Goal: Contribute content

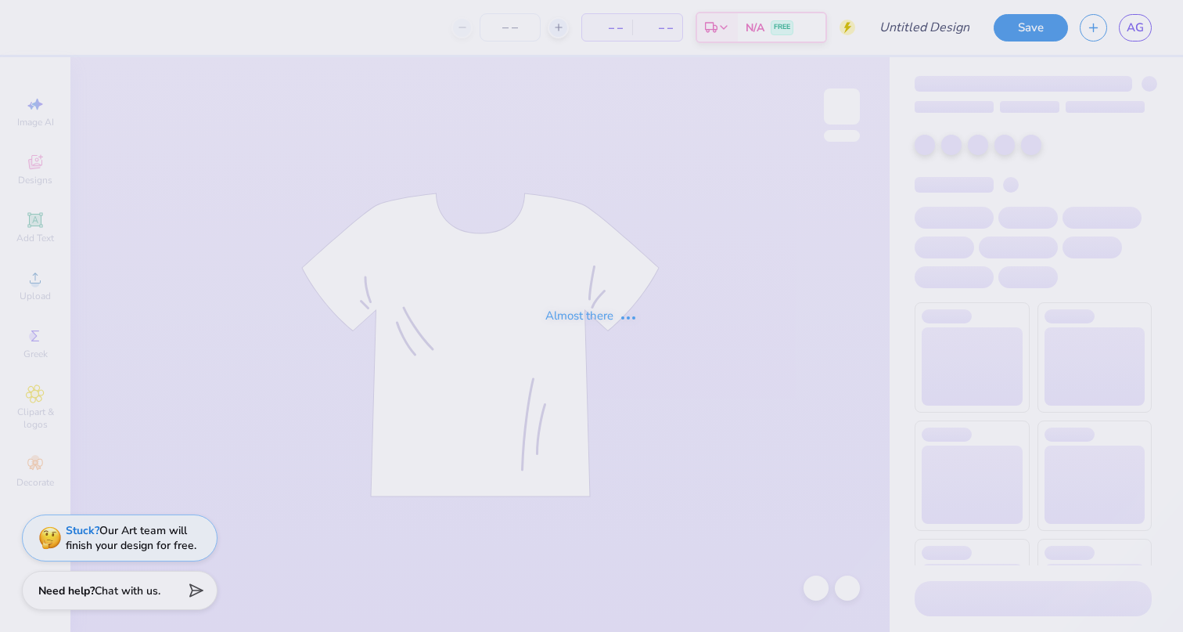
type input "sweat set fall 25"
type input "24"
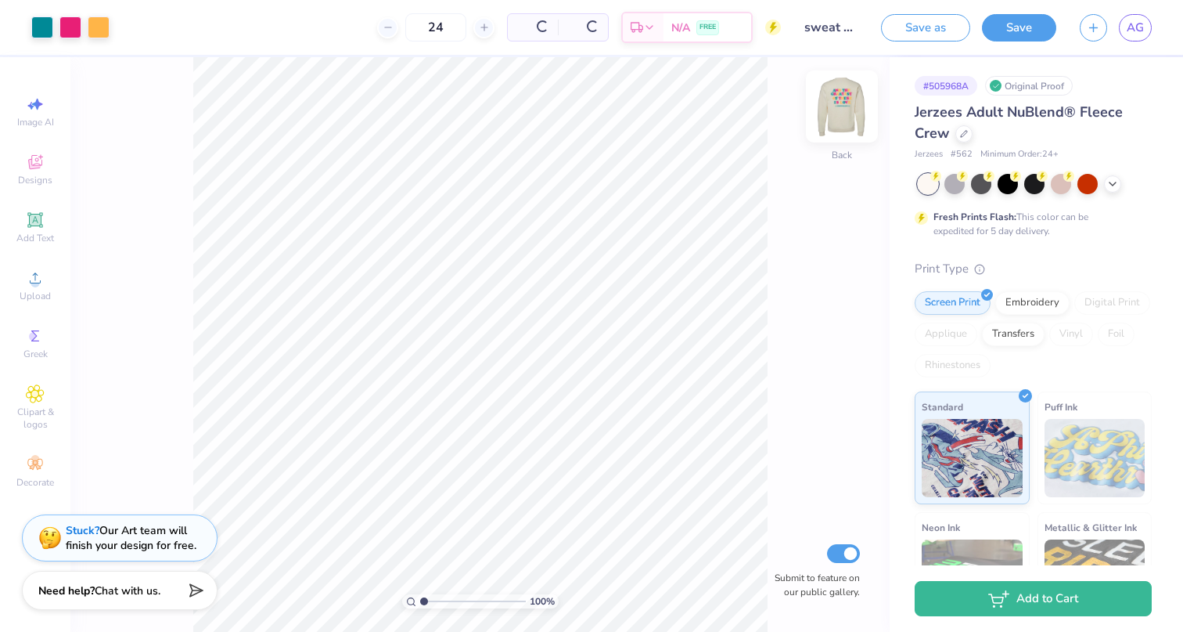
click at [831, 105] on img at bounding box center [842, 106] width 63 height 63
click at [106, 33] on div at bounding box center [99, 26] width 22 height 22
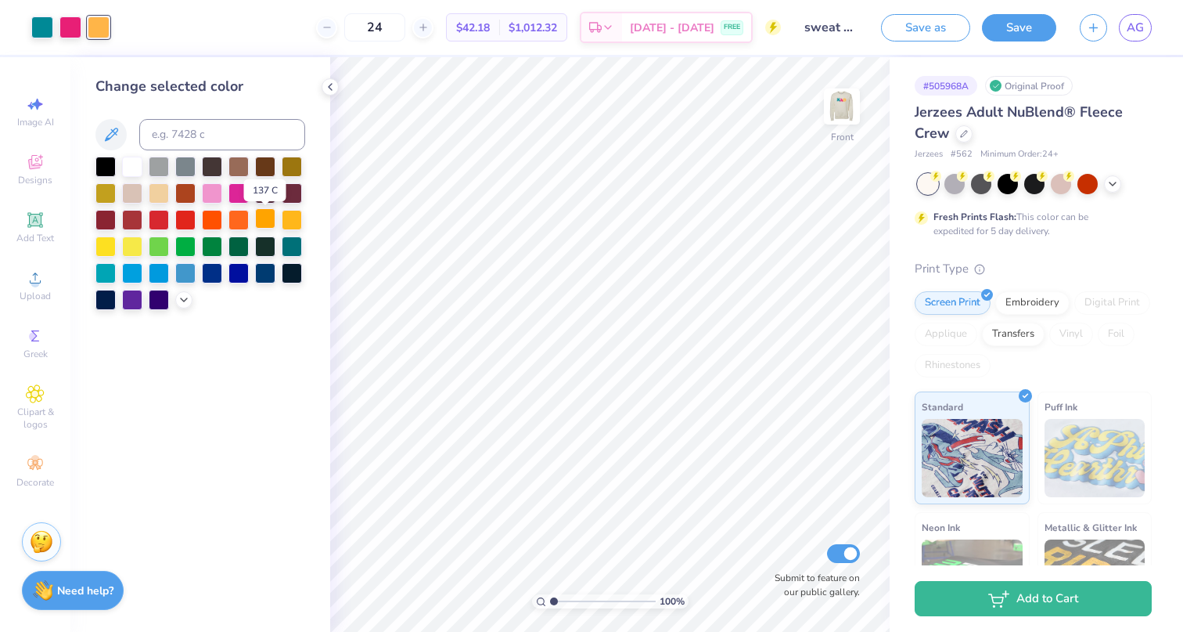
click at [267, 221] on div at bounding box center [265, 218] width 20 height 20
click at [832, 103] on img at bounding box center [842, 106] width 63 height 63
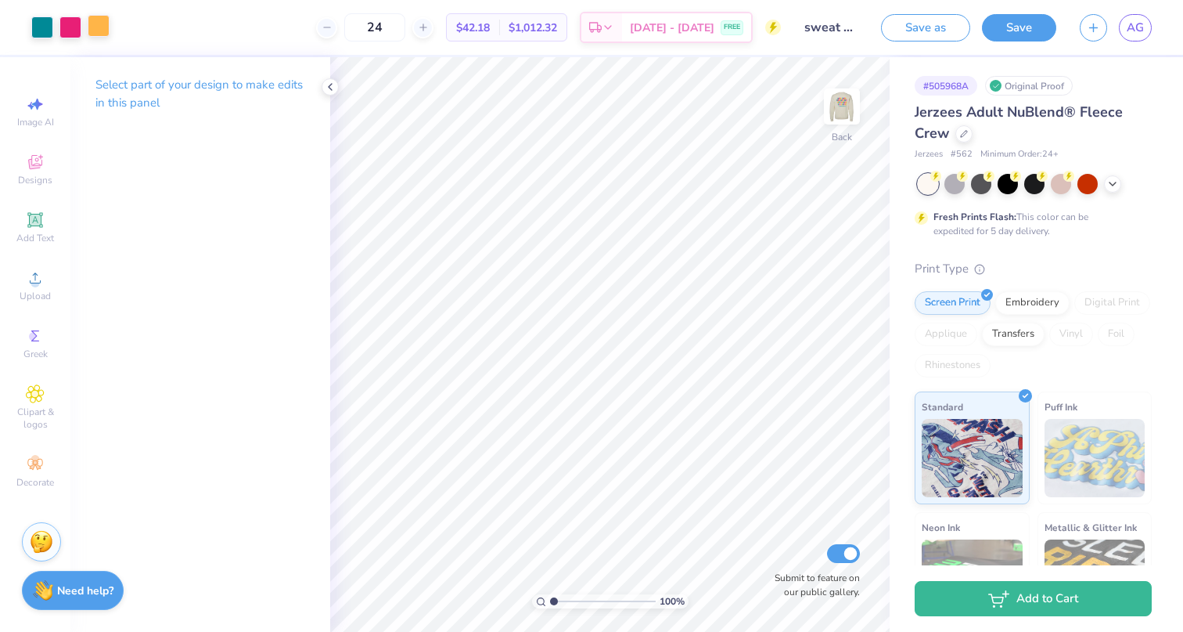
click at [103, 20] on div at bounding box center [99, 26] width 22 height 22
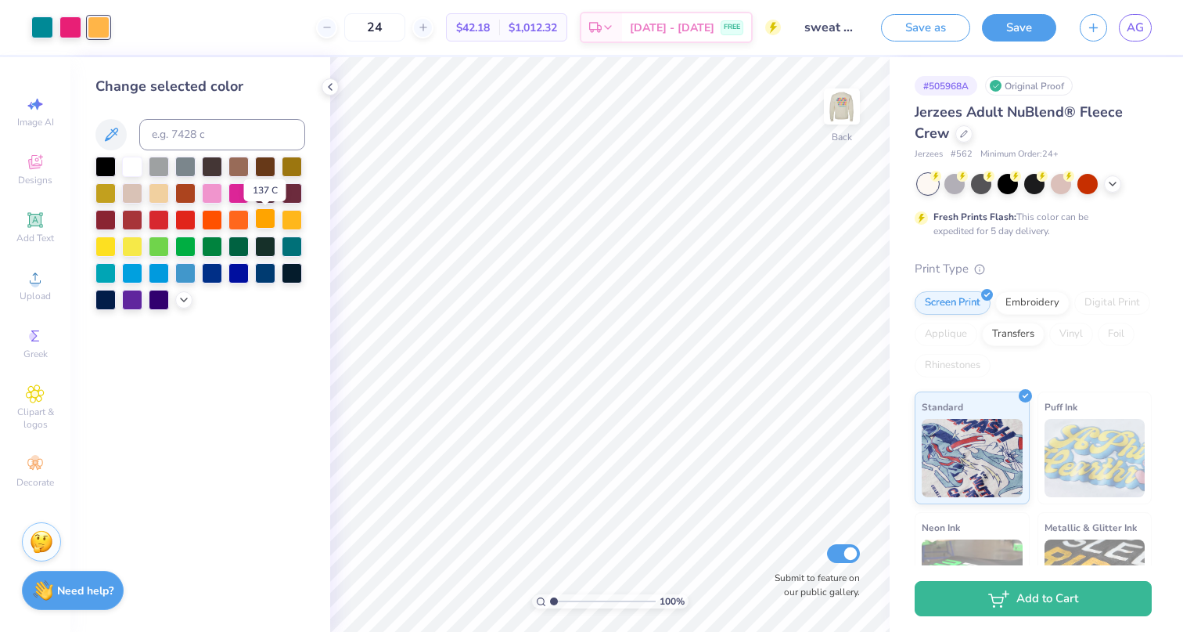
click at [266, 217] on div at bounding box center [265, 218] width 20 height 20
click at [843, 110] on img at bounding box center [842, 106] width 63 height 63
click at [1015, 33] on button "Save" at bounding box center [1019, 25] width 74 height 27
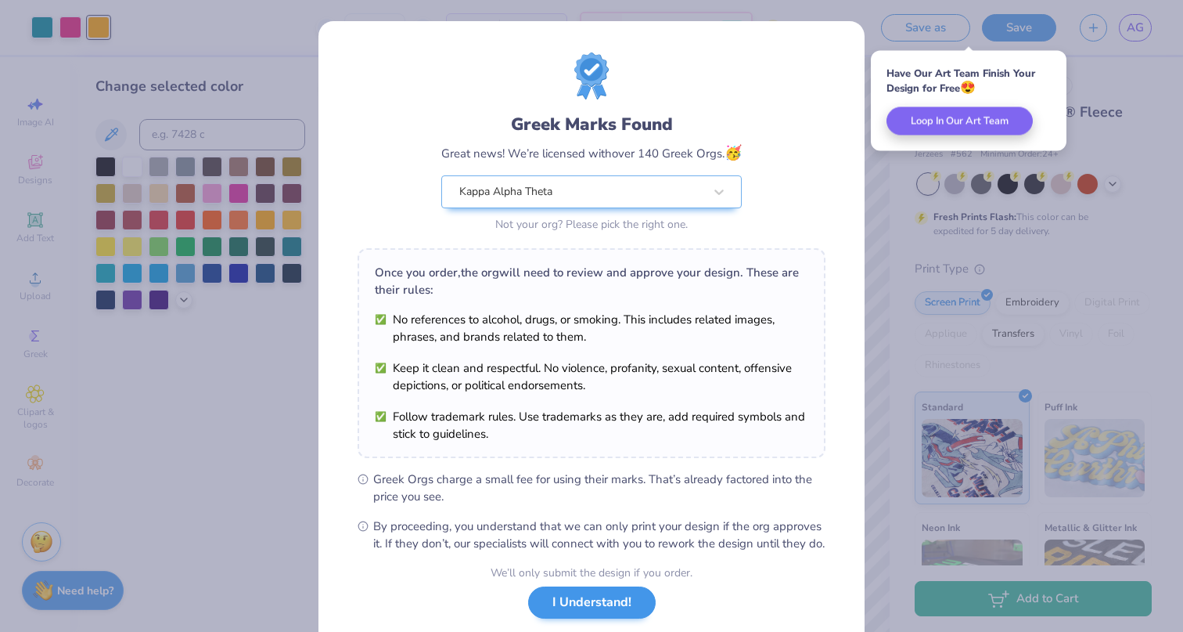
click at [569, 618] on button "I Understand!" at bounding box center [592, 602] width 128 height 32
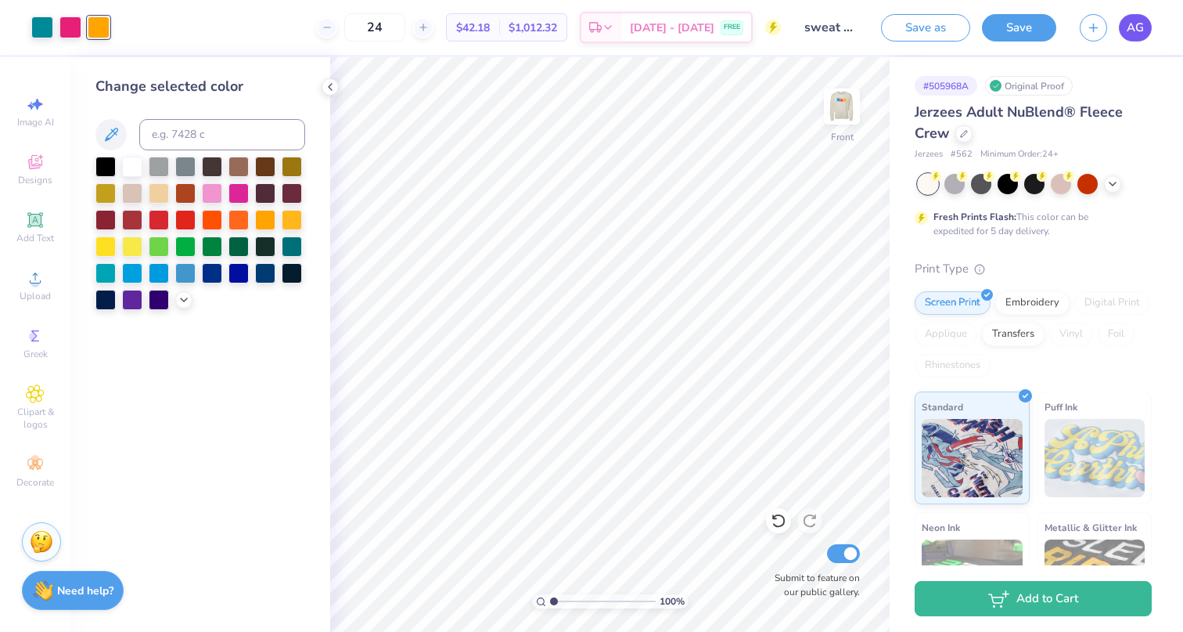
click at [1137, 27] on span "AG" at bounding box center [1135, 28] width 17 height 18
